Goal: Task Accomplishment & Management: Manage account settings

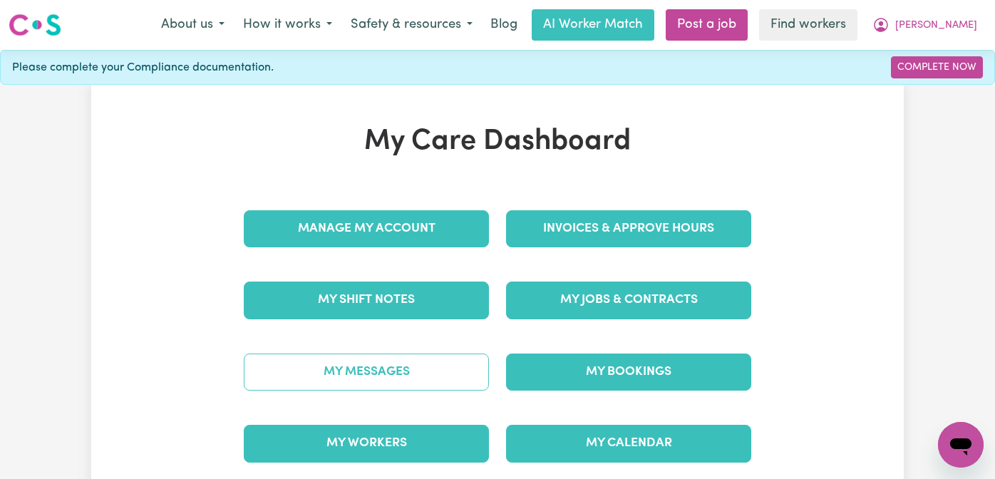
click at [379, 353] on link "My Messages" at bounding box center [366, 371] width 245 height 37
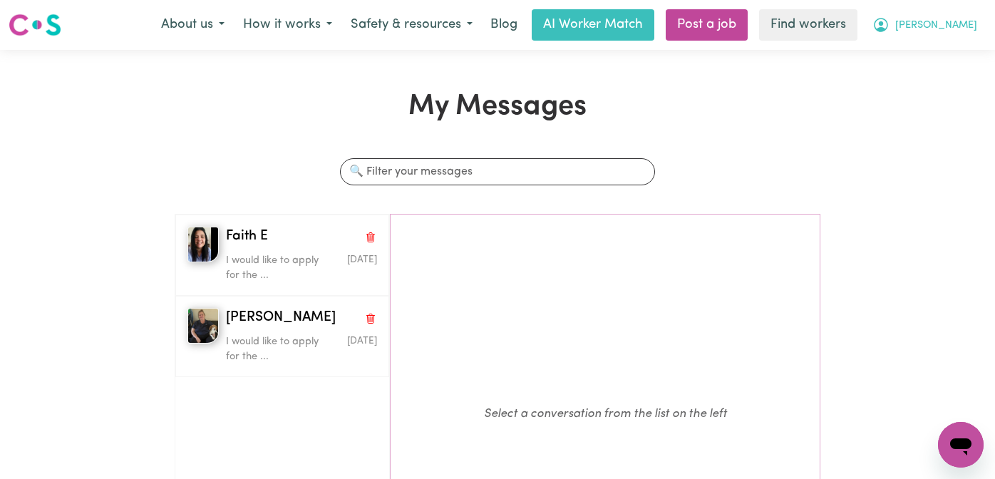
click at [943, 21] on span "[PERSON_NAME]" at bounding box center [936, 26] width 82 height 16
click at [936, 78] on link "Logout" at bounding box center [929, 81] width 113 height 27
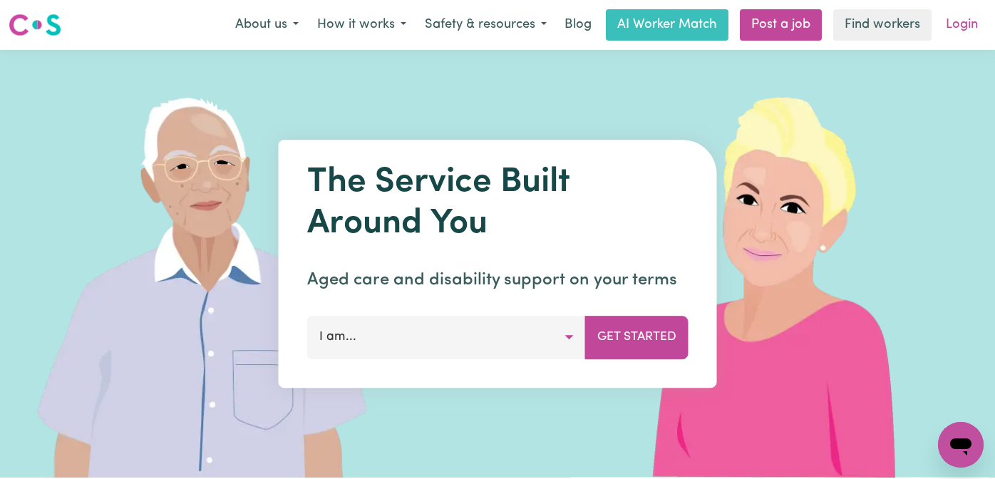
click at [949, 28] on link "Login" at bounding box center [961, 24] width 49 height 31
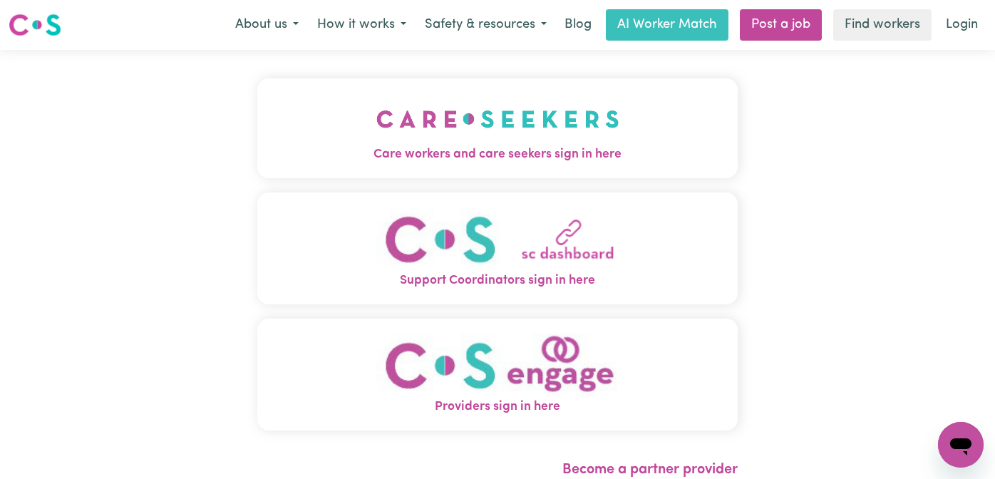
click at [257, 155] on span "Care workers and care seekers sign in here" at bounding box center [497, 154] width 480 height 19
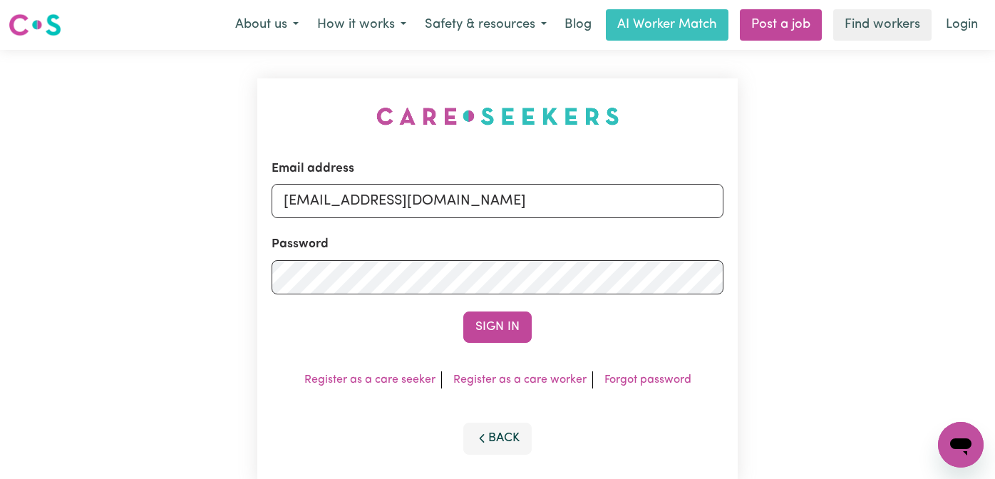
click at [693, 221] on form "Email address [EMAIL_ADDRESS][DOMAIN_NAME] Password Sign In" at bounding box center [497, 251] width 452 height 183
drag, startPoint x: 660, startPoint y: 203, endPoint x: 356, endPoint y: 194, distance: 305.1
click at [356, 194] on input "[EMAIL_ADDRESS][DOMAIN_NAME]" at bounding box center [497, 201] width 452 height 34
type input "[EMAIL_ADDRESS][DOMAIN_NAME]"
click at [463, 311] on button "Sign In" at bounding box center [497, 326] width 68 height 31
